Goal: Task Accomplishment & Management: Use online tool/utility

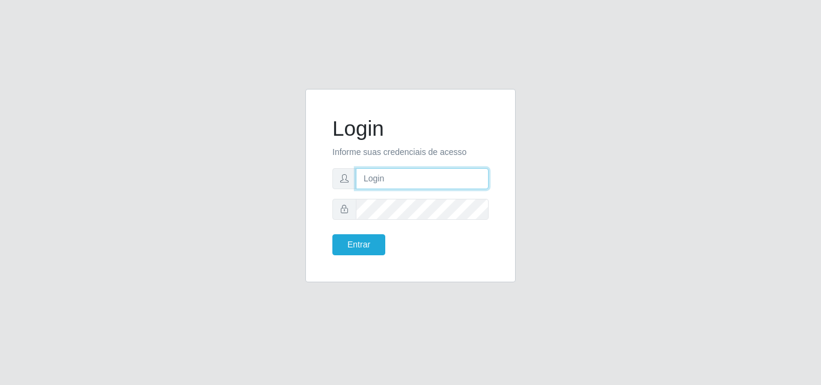
click at [430, 183] on input "text" at bounding box center [422, 178] width 133 height 21
type input "[EMAIL_ADDRESS][DOMAIN_NAME]"
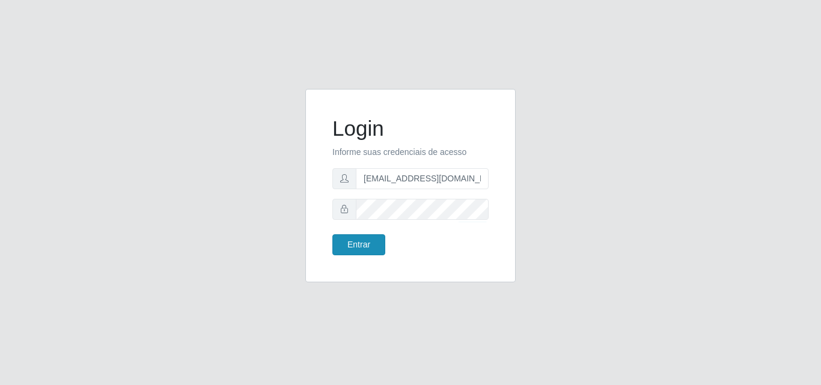
drag, startPoint x: 368, startPoint y: 257, endPoint x: 367, endPoint y: 248, distance: 8.4
click at [366, 256] on div "Login Informe suas credenciais de acesso [EMAIL_ADDRESS][DOMAIN_NAME] Entrar" at bounding box center [410, 185] width 180 height 163
click at [368, 246] on button "Entrar" at bounding box center [358, 244] width 53 height 21
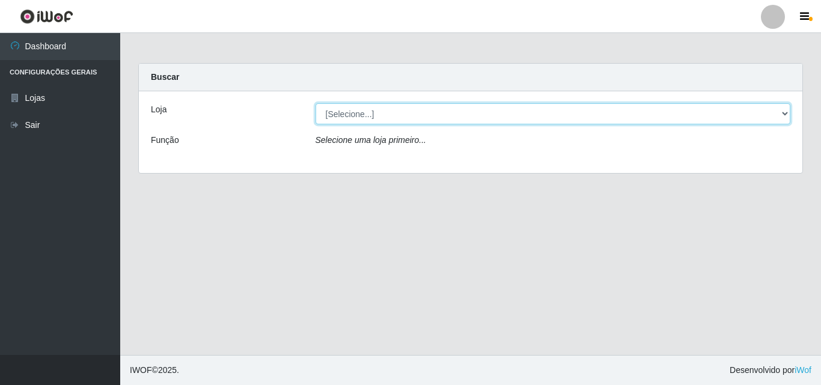
click at [785, 109] on select "[Selecione...] Corte Fácil - Unidade Emaús" at bounding box center [552, 113] width 475 height 21
select select "201"
click at [315, 103] on select "[Selecione...] Corte Fácil - Unidade Emaús" at bounding box center [552, 113] width 475 height 21
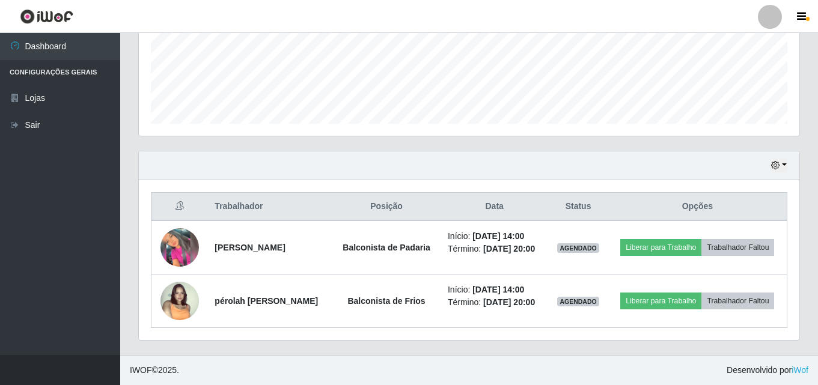
scroll to position [324, 0]
click at [777, 161] on icon "button" at bounding box center [775, 165] width 8 height 8
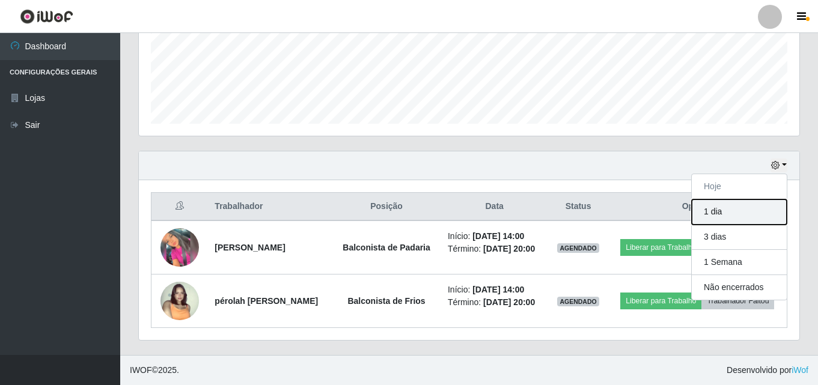
click at [762, 199] on button "1 dia" at bounding box center [739, 211] width 95 height 25
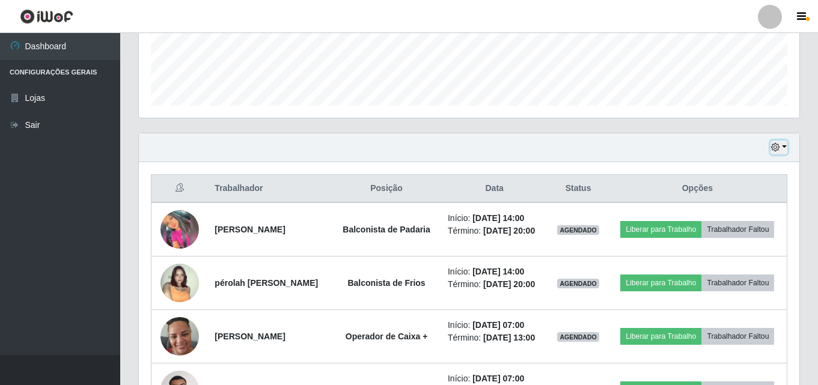
click at [777, 147] on icon "button" at bounding box center [775, 147] width 8 height 8
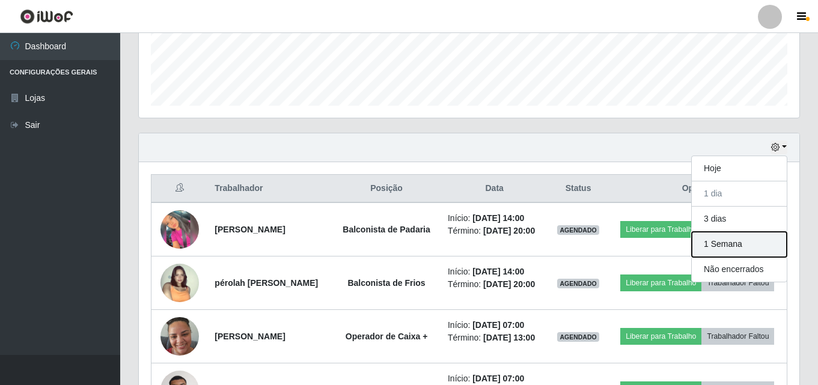
click at [704, 250] on button "1 Semana" at bounding box center [739, 244] width 95 height 25
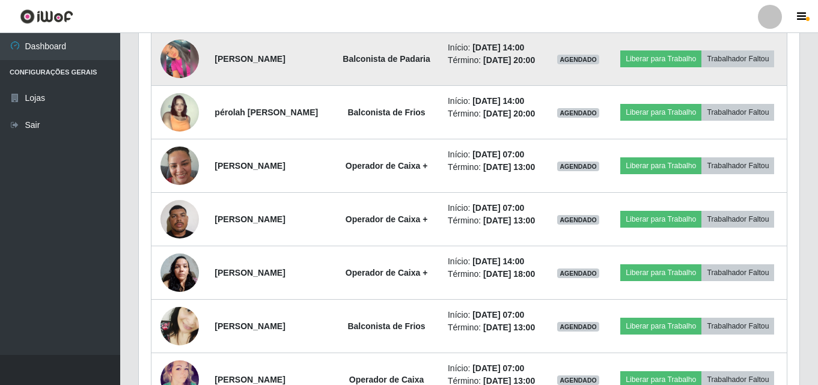
scroll to position [504, 0]
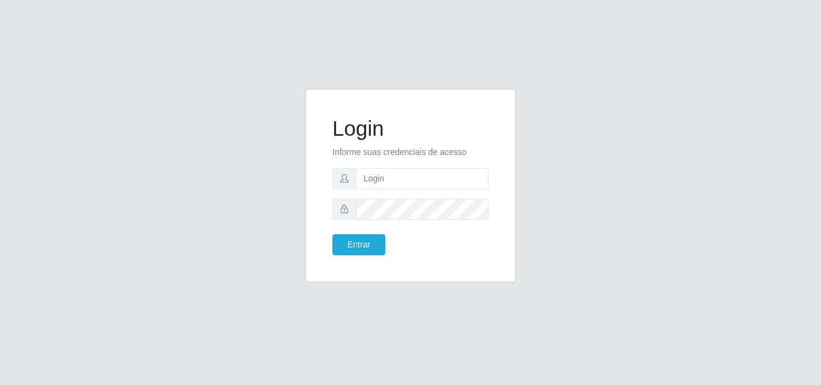
click at [415, 191] on form "Login Informe suas credenciais de acesso Entrar" at bounding box center [410, 185] width 156 height 139
click at [415, 175] on input "text" at bounding box center [422, 178] width 133 height 21
type input "[EMAIL_ADDRESS][DOMAIN_NAME]"
click at [363, 249] on button "Entrar" at bounding box center [358, 244] width 53 height 21
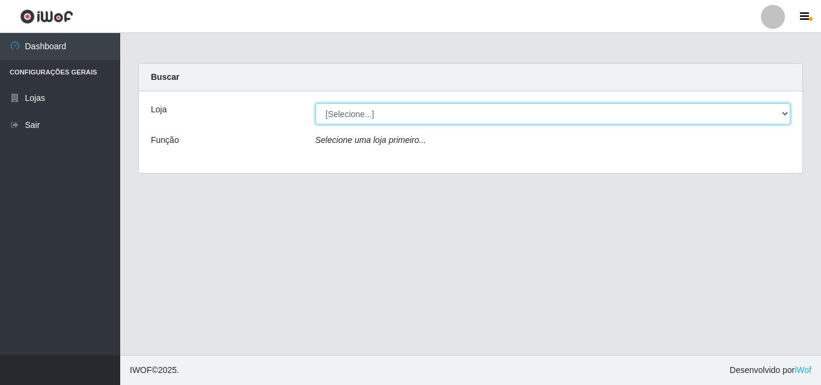
click at [783, 114] on select "[Selecione...] Corte Fácil - Unidade Emaús" at bounding box center [552, 113] width 475 height 21
select select "201"
click at [315, 103] on select "[Selecione...] Corte Fácil - Unidade Emaús" at bounding box center [552, 113] width 475 height 21
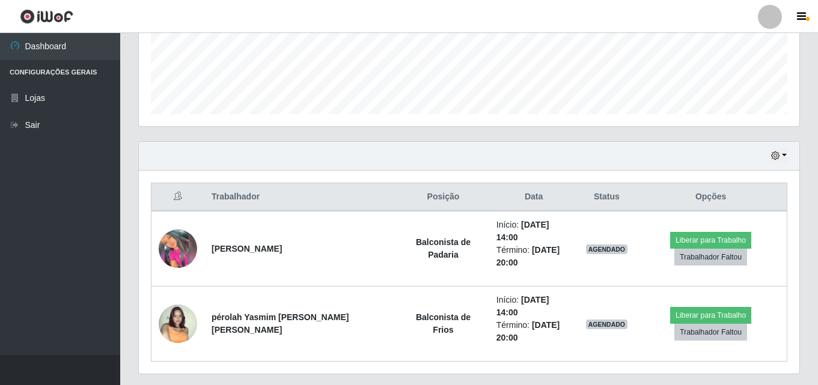
scroll to position [324, 0]
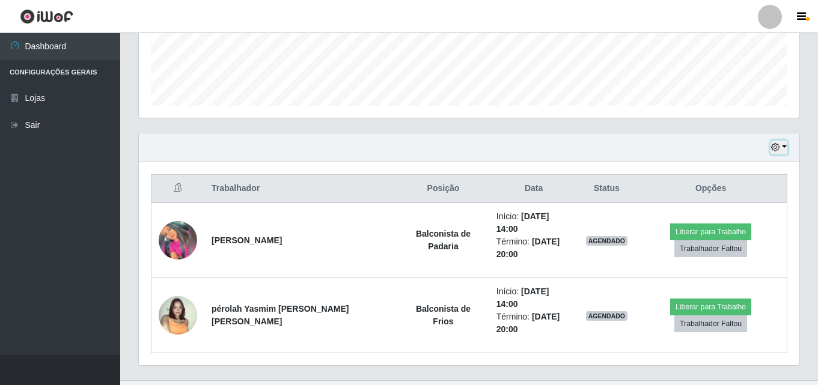
click at [779, 145] on icon "button" at bounding box center [775, 147] width 8 height 8
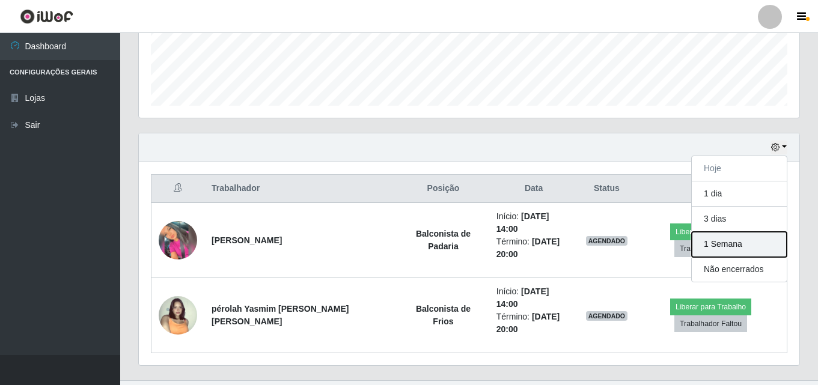
click at [733, 249] on button "1 Semana" at bounding box center [739, 244] width 95 height 25
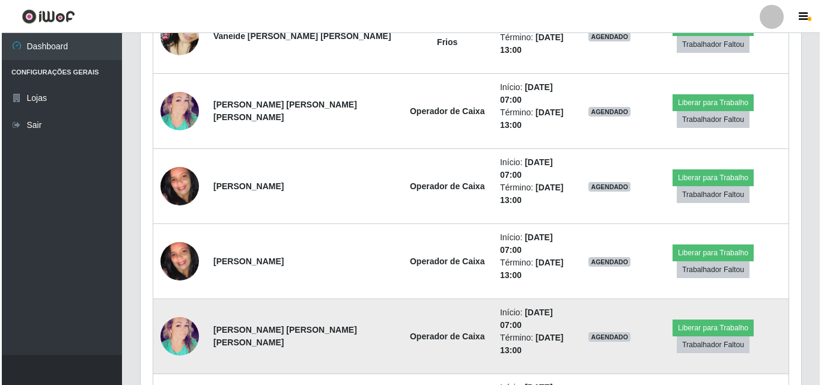
scroll to position [925, 0]
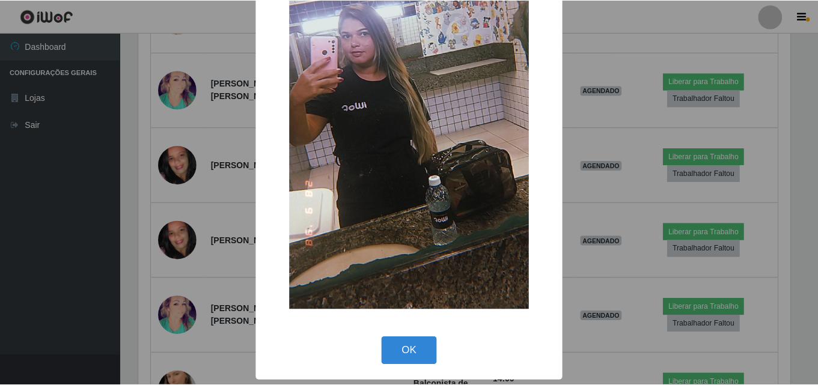
scroll to position [147, 0]
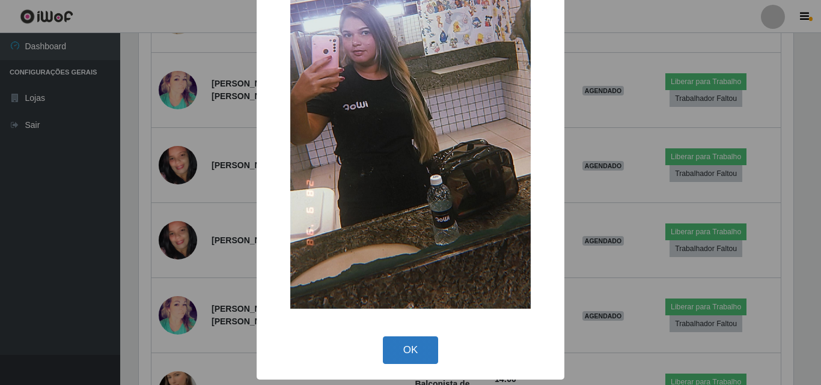
click at [407, 342] on button "OK" at bounding box center [411, 350] width 56 height 28
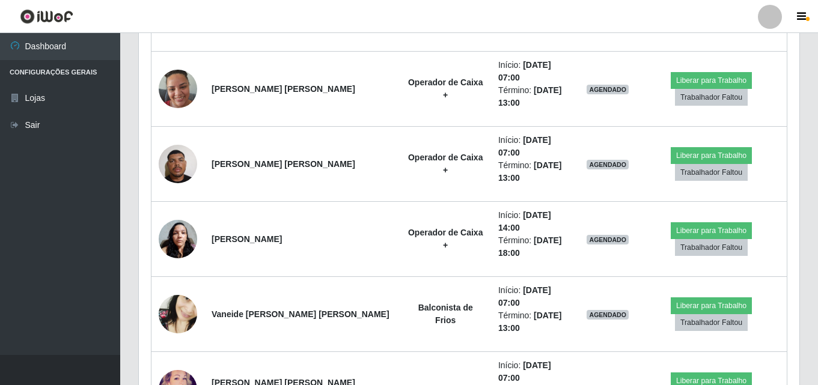
scroll to position [624, 0]
